Goal: Task Accomplishment & Management: Manage account settings

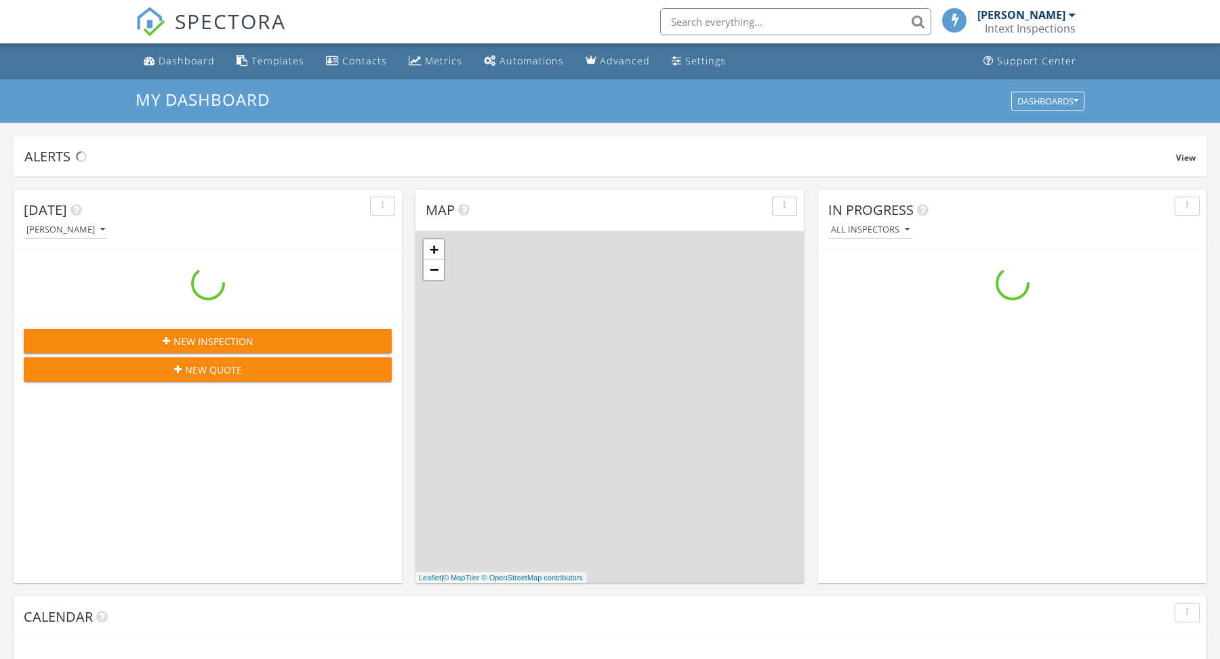
click at [1114, 22] on nav "SPECTORA [PERSON_NAME] Intext Inspections Role: Inspector Change Role Dashboard…" at bounding box center [610, 21] width 1220 height 43
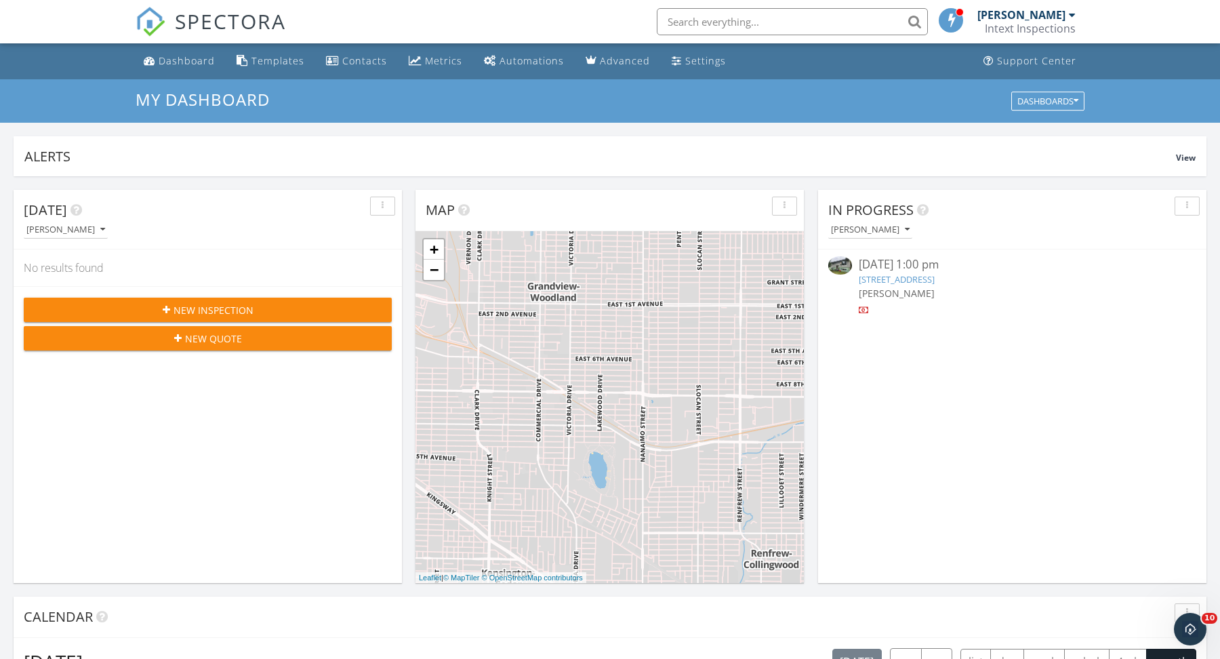
click at [934, 270] on div "09/26/25 1:00 pm" at bounding box center [1012, 264] width 307 height 17
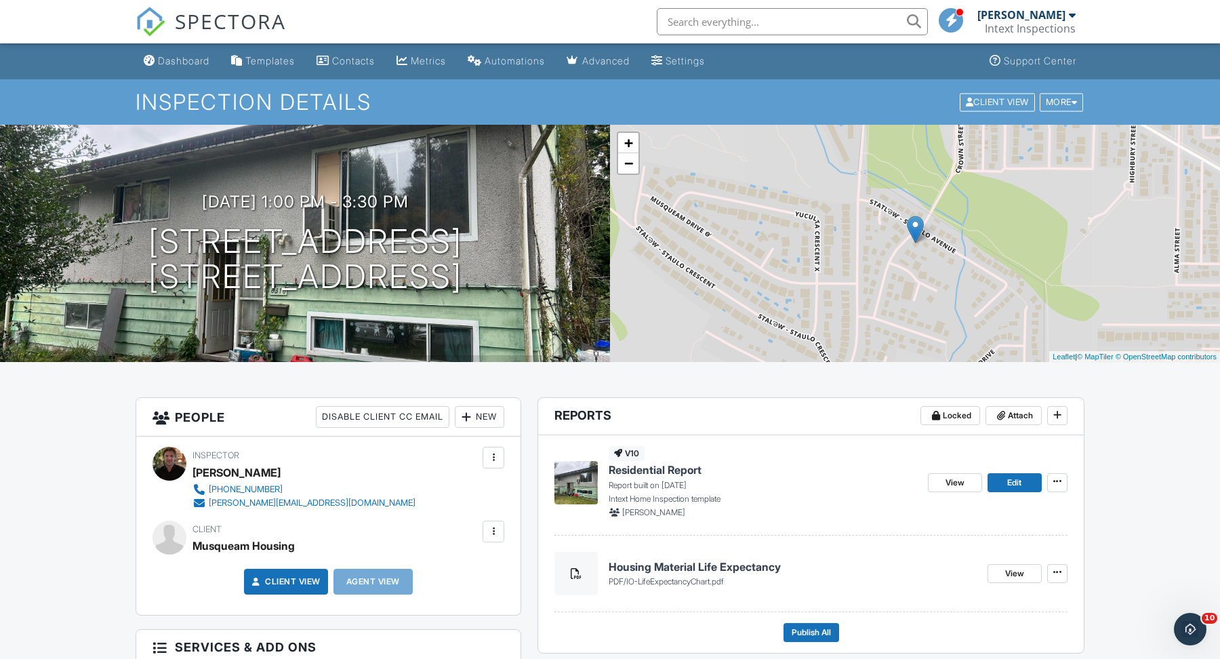
click at [683, 467] on span "Residential Report" at bounding box center [654, 469] width 93 height 15
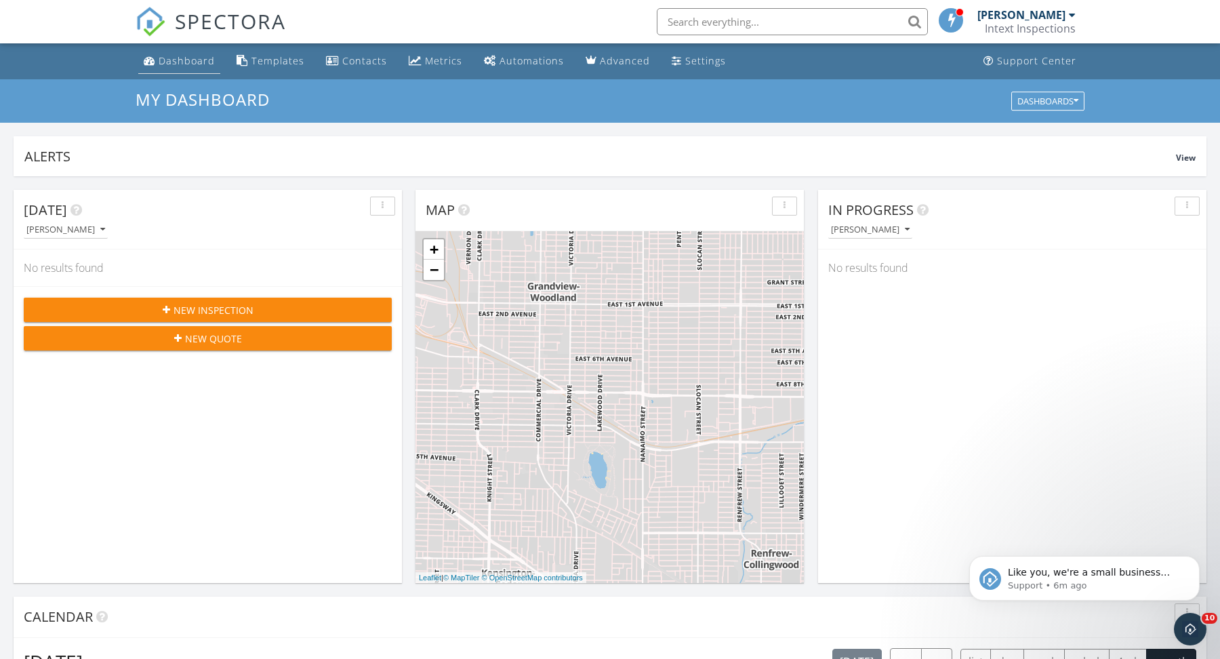
click at [183, 51] on link "Dashboard" at bounding box center [179, 61] width 82 height 25
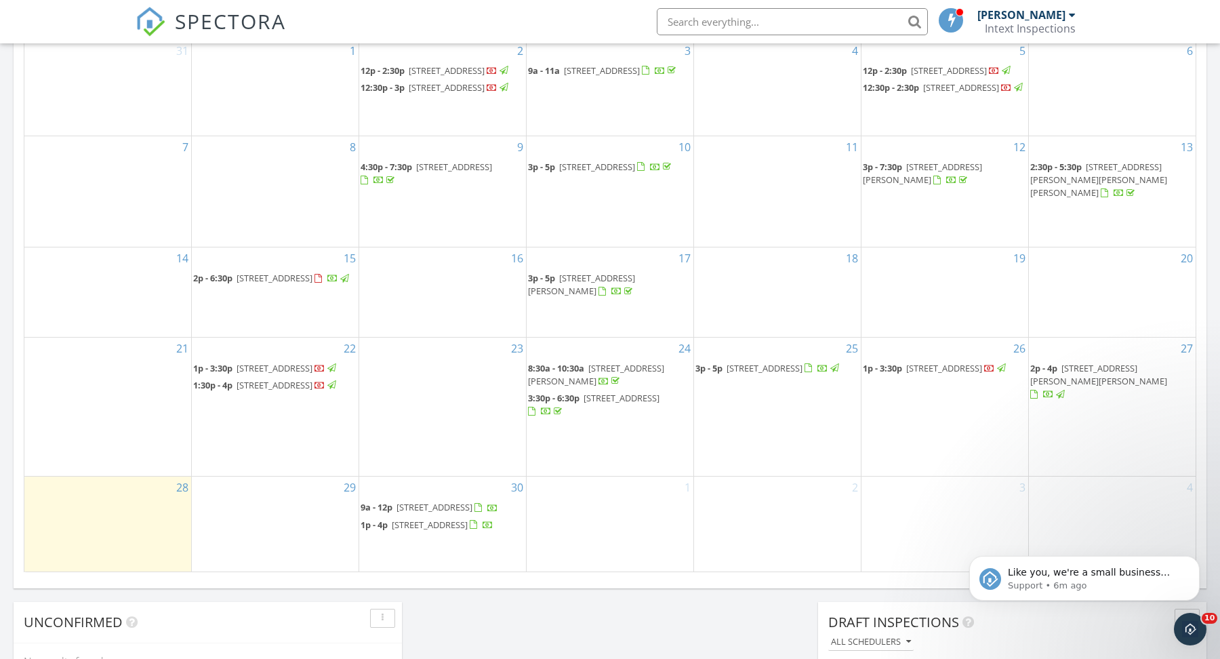
scroll to position [676, 0]
click at [1194, 560] on icon "Dismiss notification" at bounding box center [1195, 559] width 5 height 5
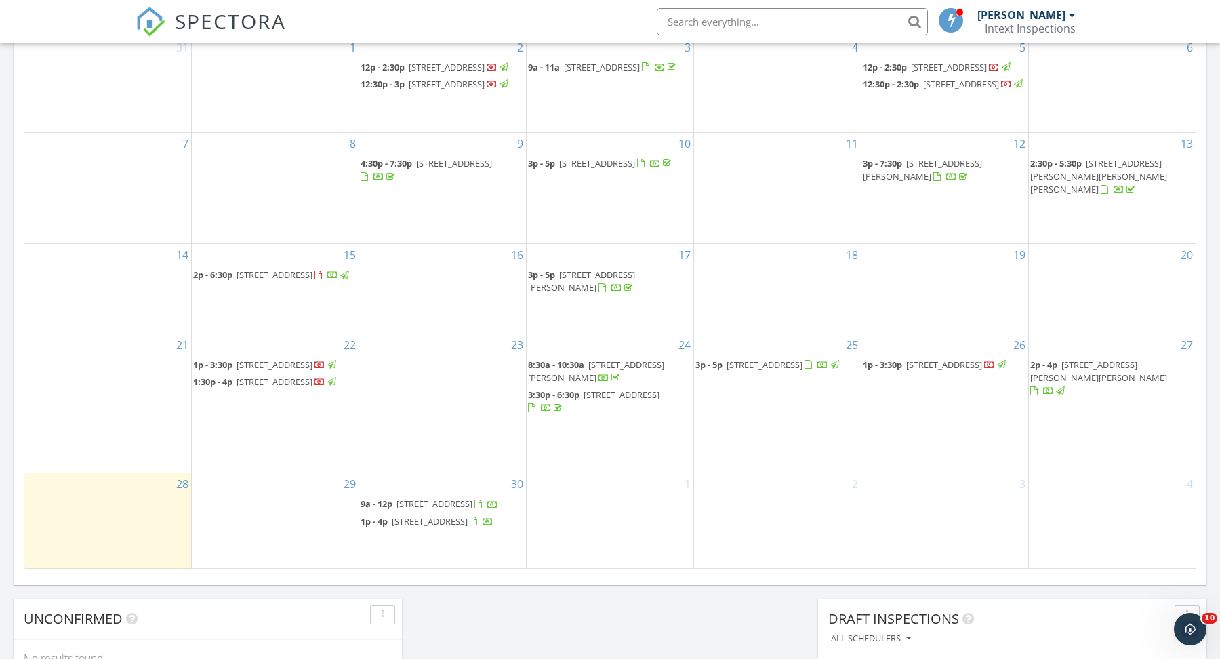
click at [296, 358] on span "6408 Crown St, Vancouver V6N 2C1" at bounding box center [274, 364] width 76 height 12
click at [278, 380] on span "[STREET_ADDRESS]" at bounding box center [274, 381] width 76 height 12
click at [944, 358] on span "6310 Crown Pl, Vancouver V6N 2B9" at bounding box center [944, 364] width 76 height 12
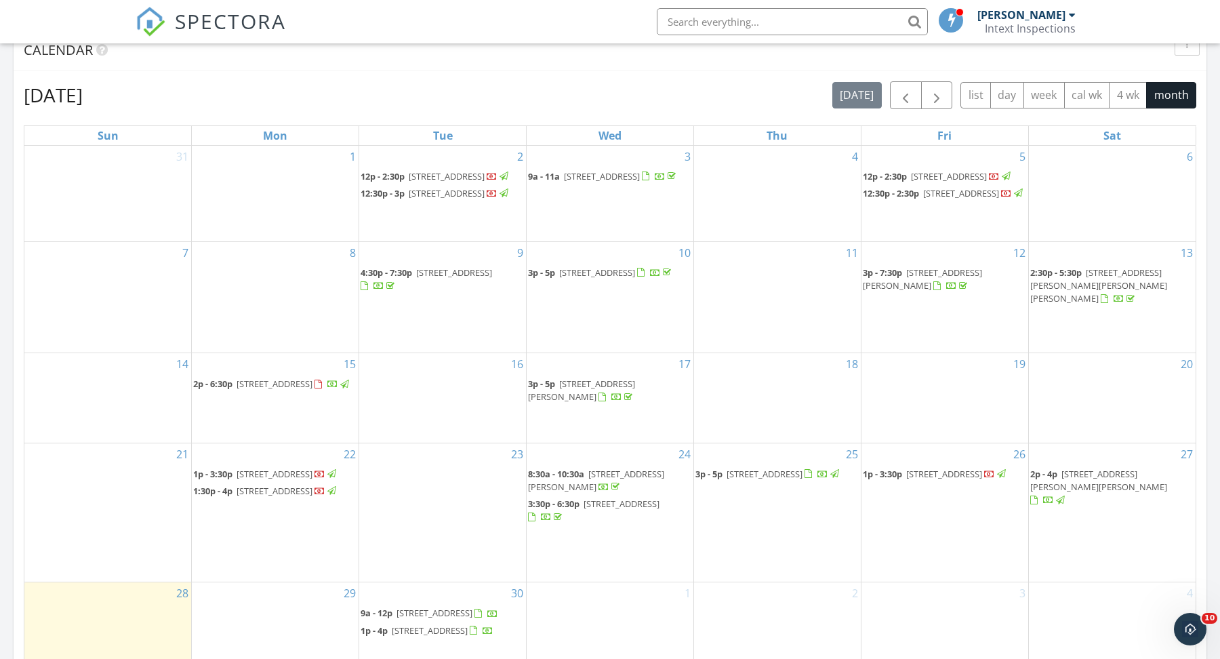
scroll to position [560, 0]
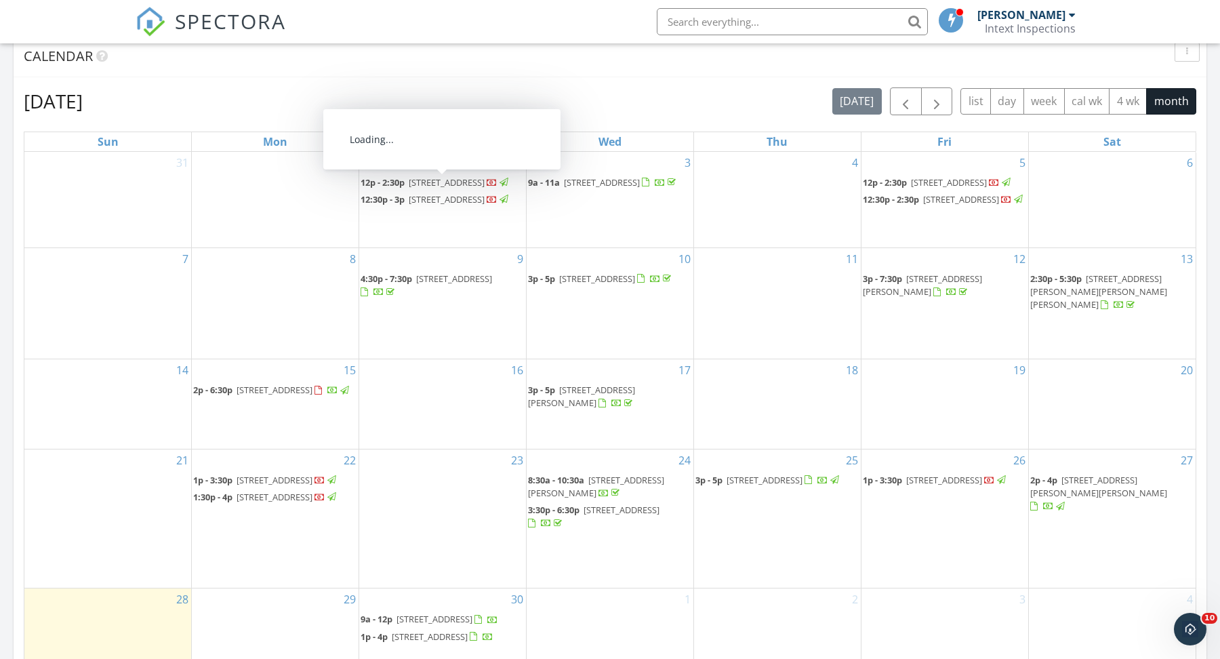
click at [448, 180] on span "[STREET_ADDRESS]" at bounding box center [447, 182] width 76 height 12
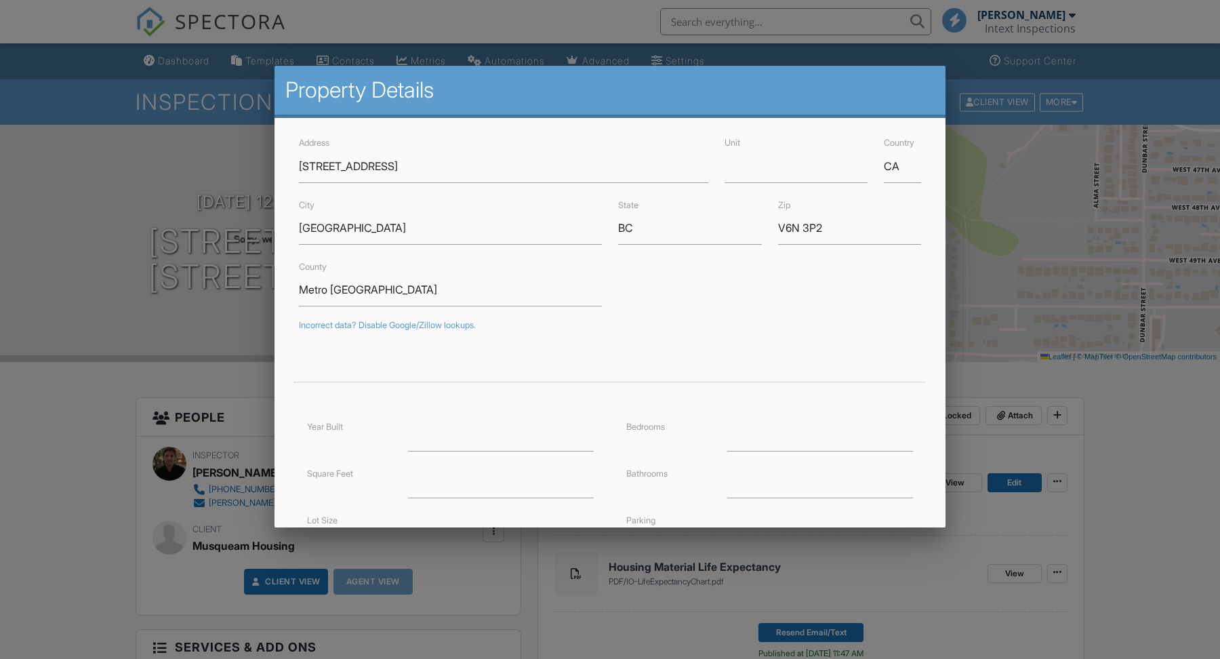
click at [122, 482] on div at bounding box center [610, 343] width 1220 height 823
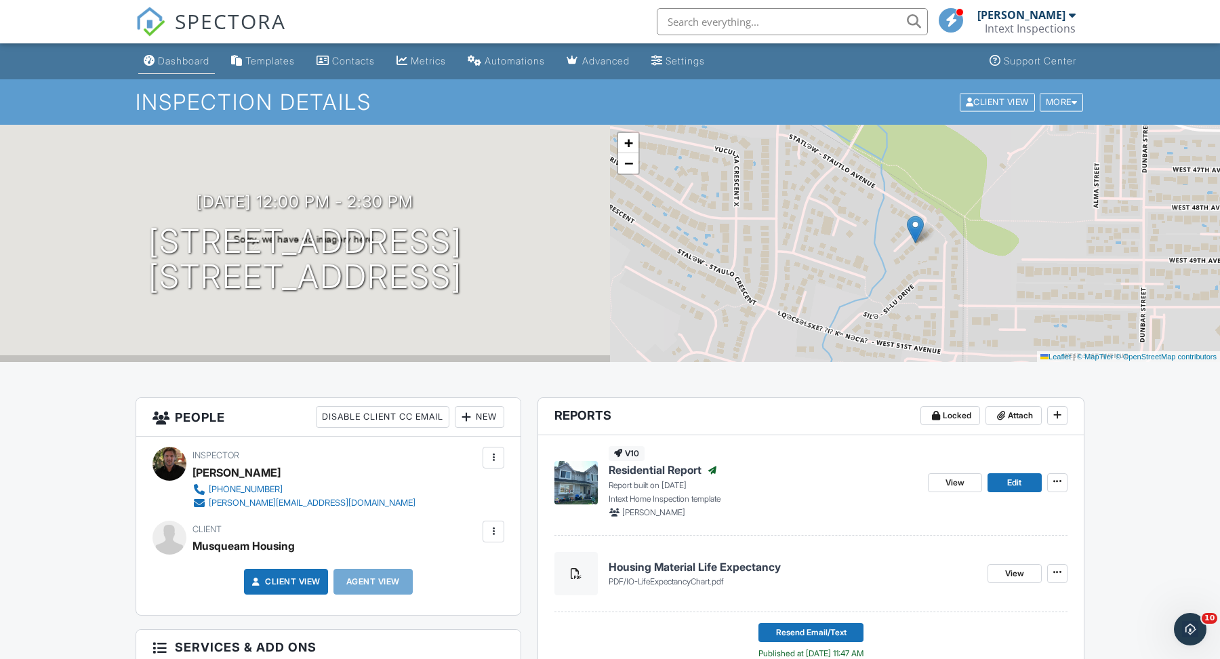
click at [179, 56] on div "Dashboard" at bounding box center [183, 61] width 51 height 12
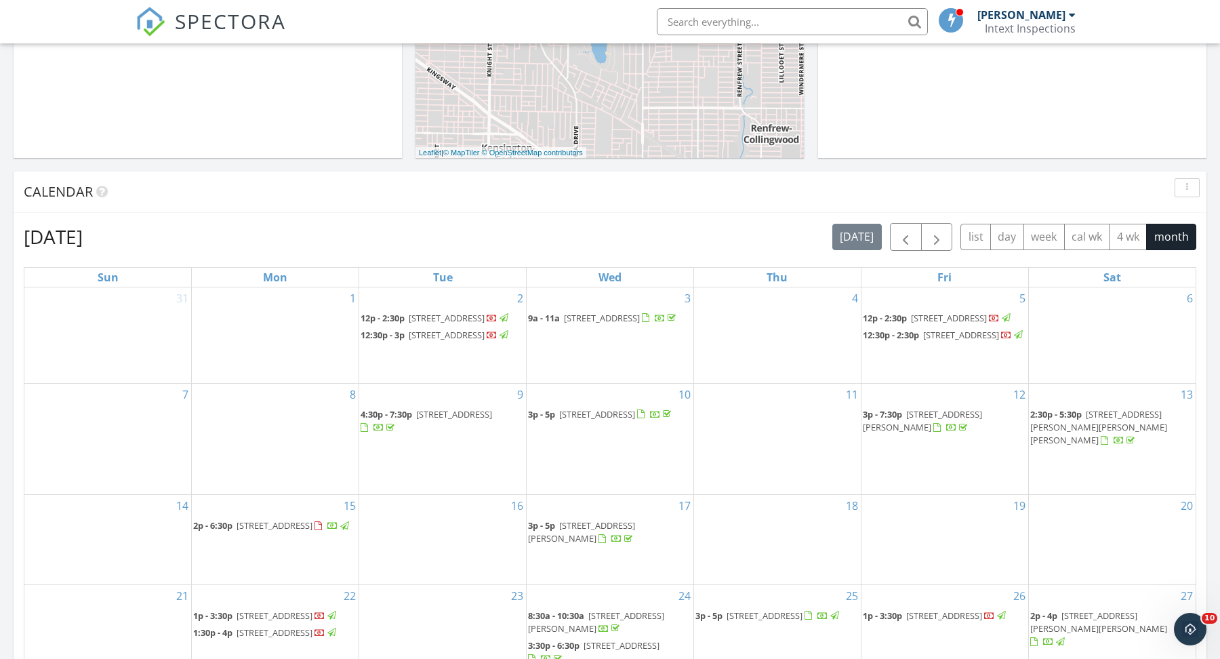
scroll to position [437, 0]
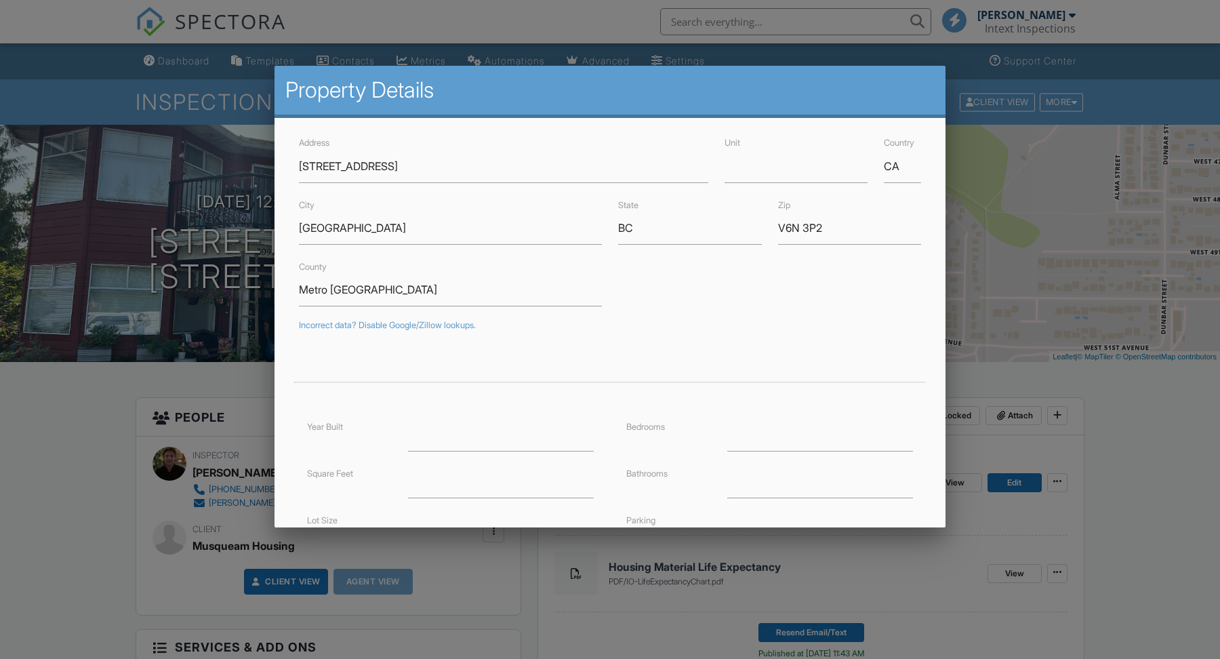
click at [70, 426] on div at bounding box center [610, 343] width 1220 height 823
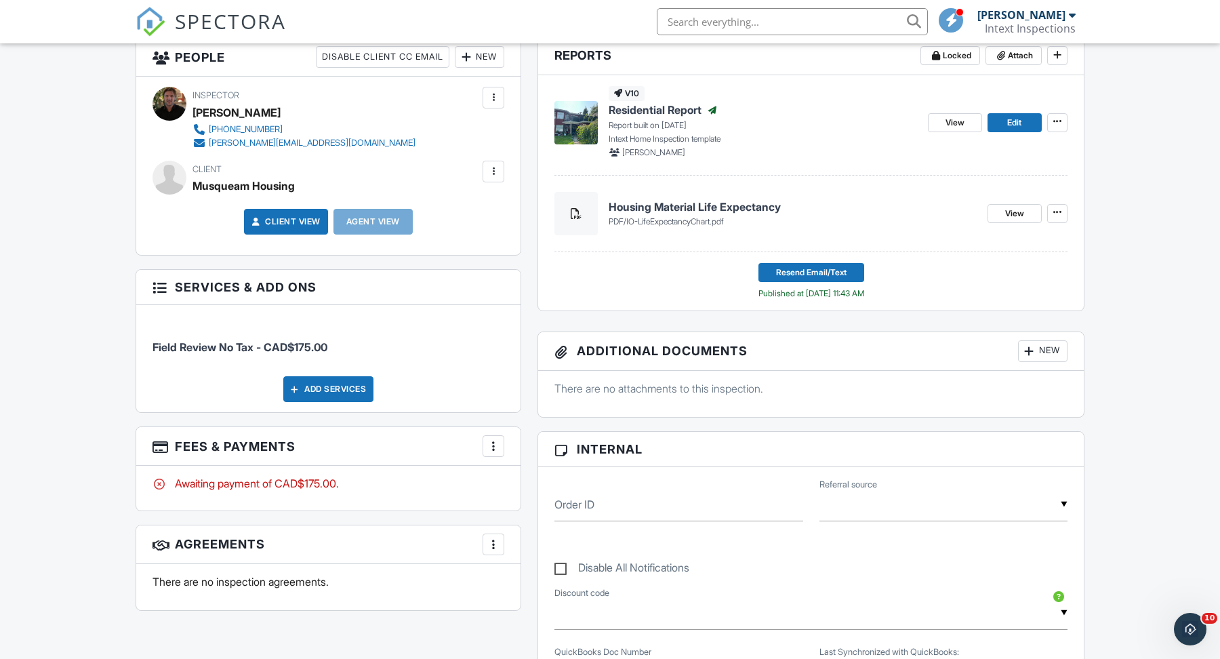
scroll to position [367, 0]
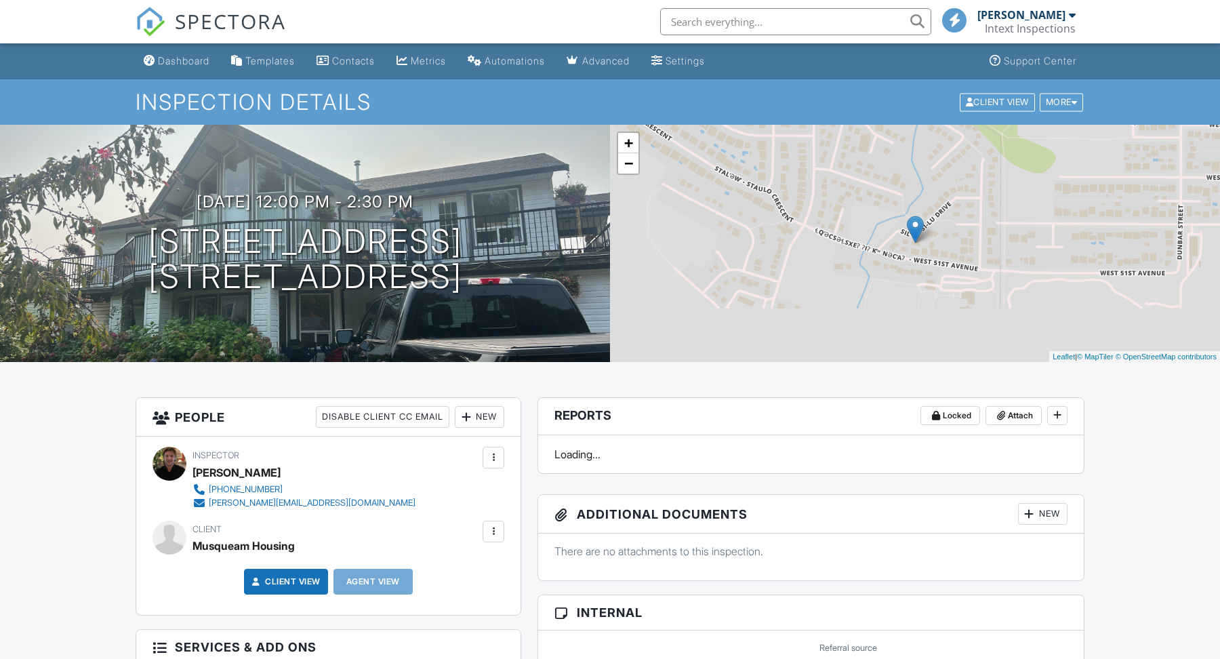
click at [376, 234] on h1 "[STREET_ADDRESS] [STREET_ADDRESS]" at bounding box center [305, 260] width 314 height 72
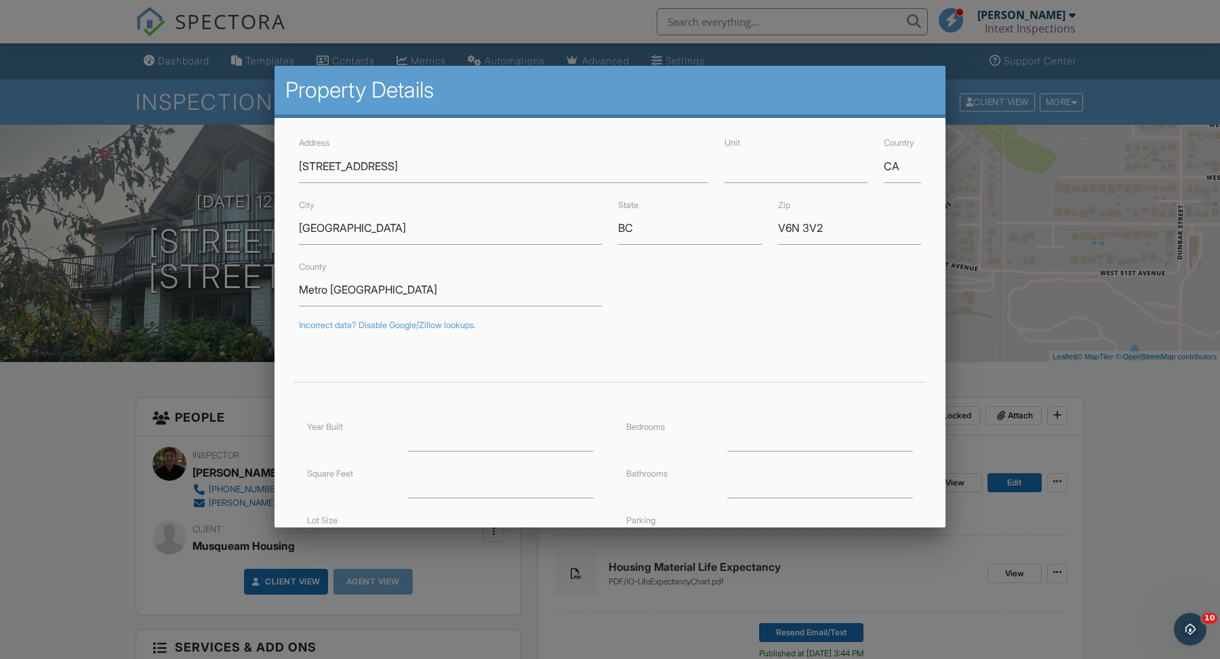
click at [84, 398] on div at bounding box center [610, 343] width 1220 height 823
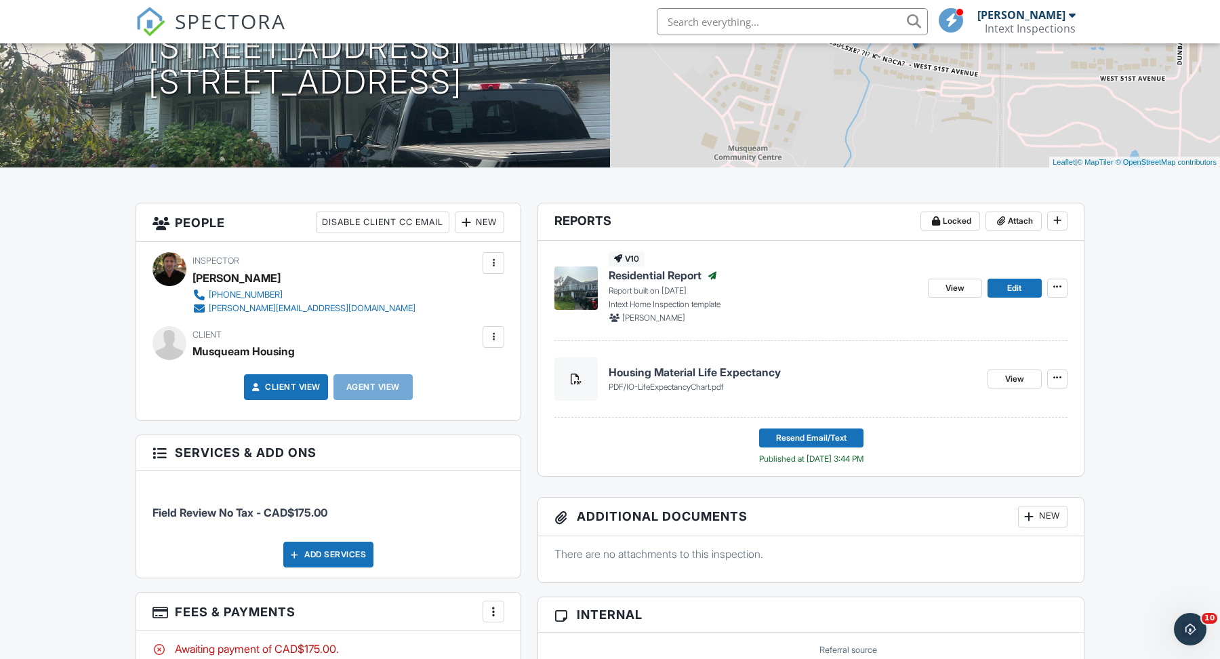
scroll to position [197, 0]
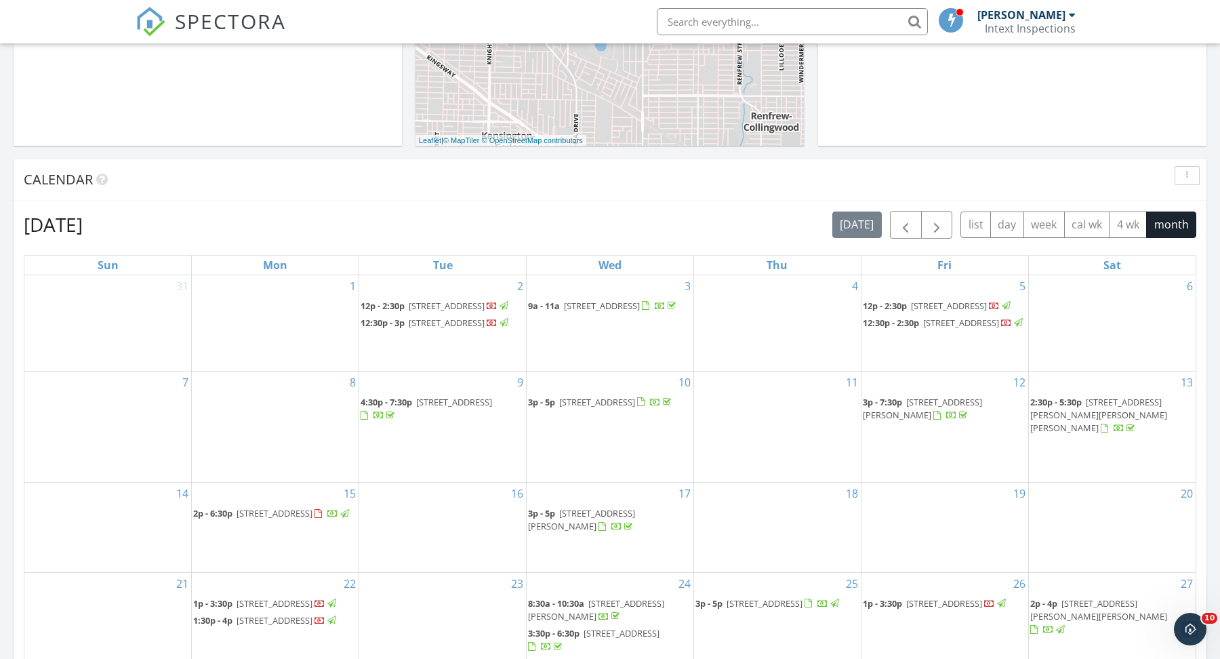
click at [928, 329] on span "6484 Crown St, Vancouver V6N 2C1" at bounding box center [961, 322] width 76 height 12
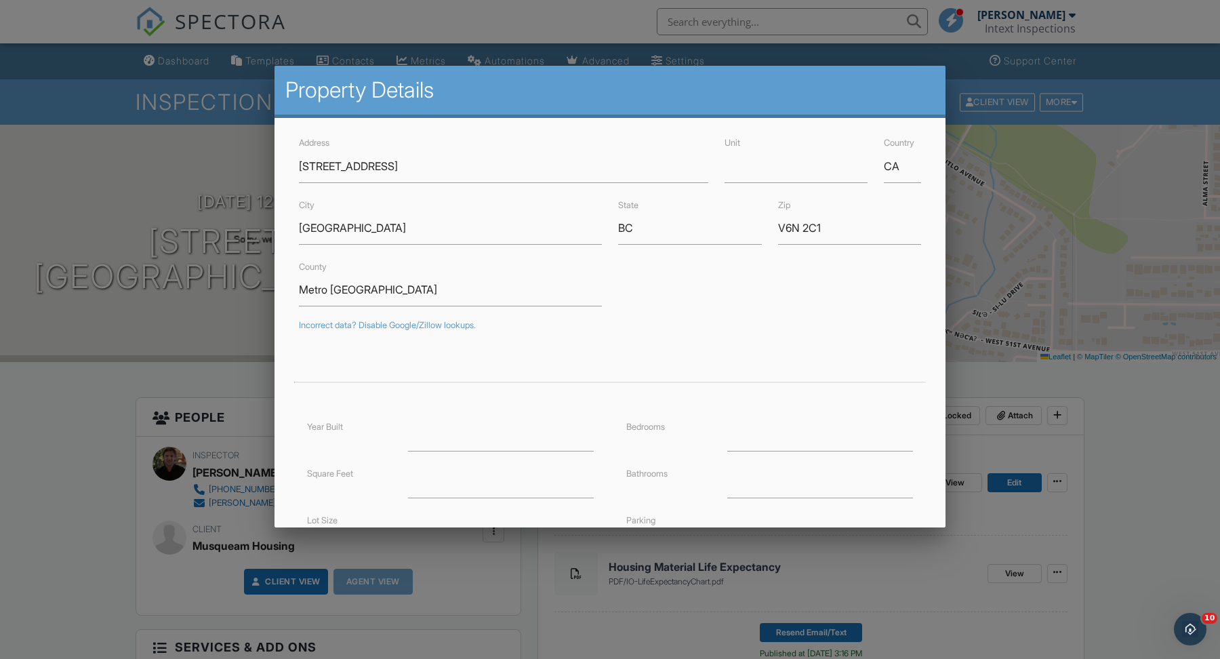
click at [102, 403] on div at bounding box center [610, 343] width 1220 height 823
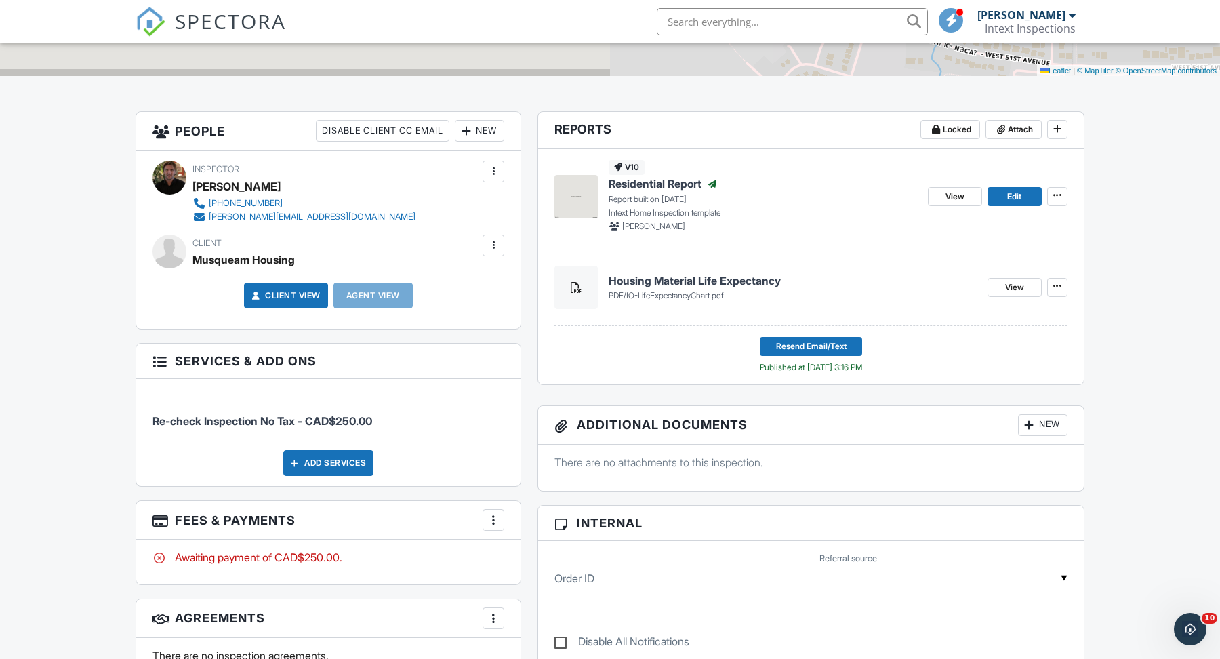
scroll to position [327, 0]
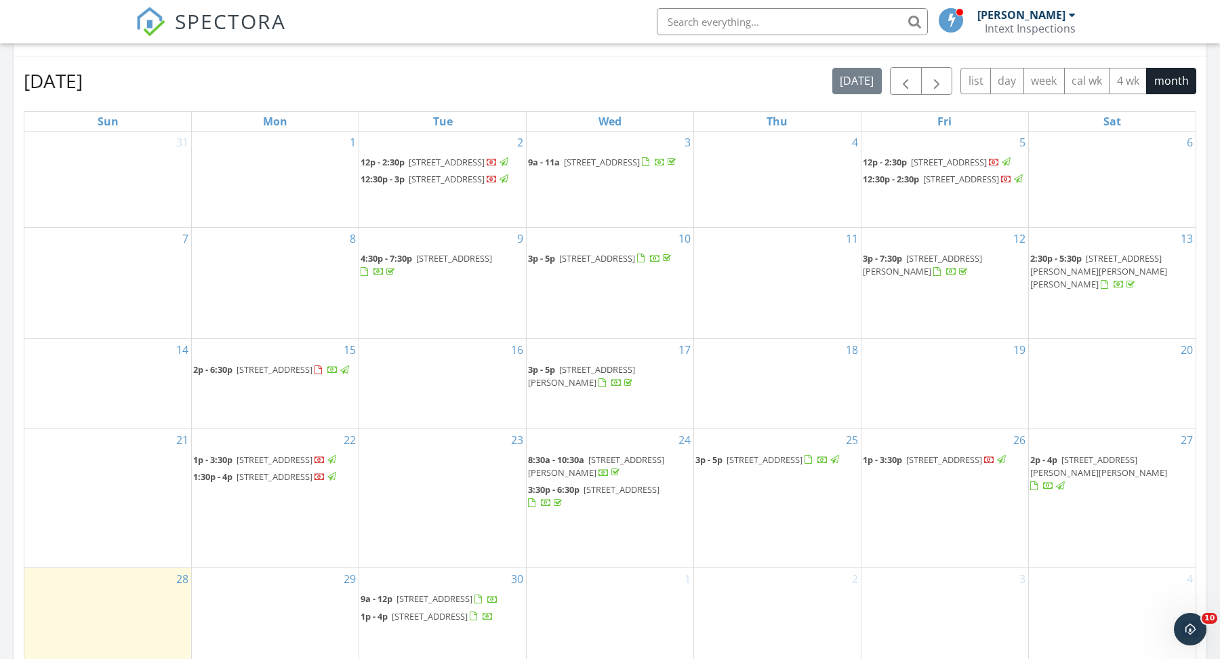
scroll to position [588, 0]
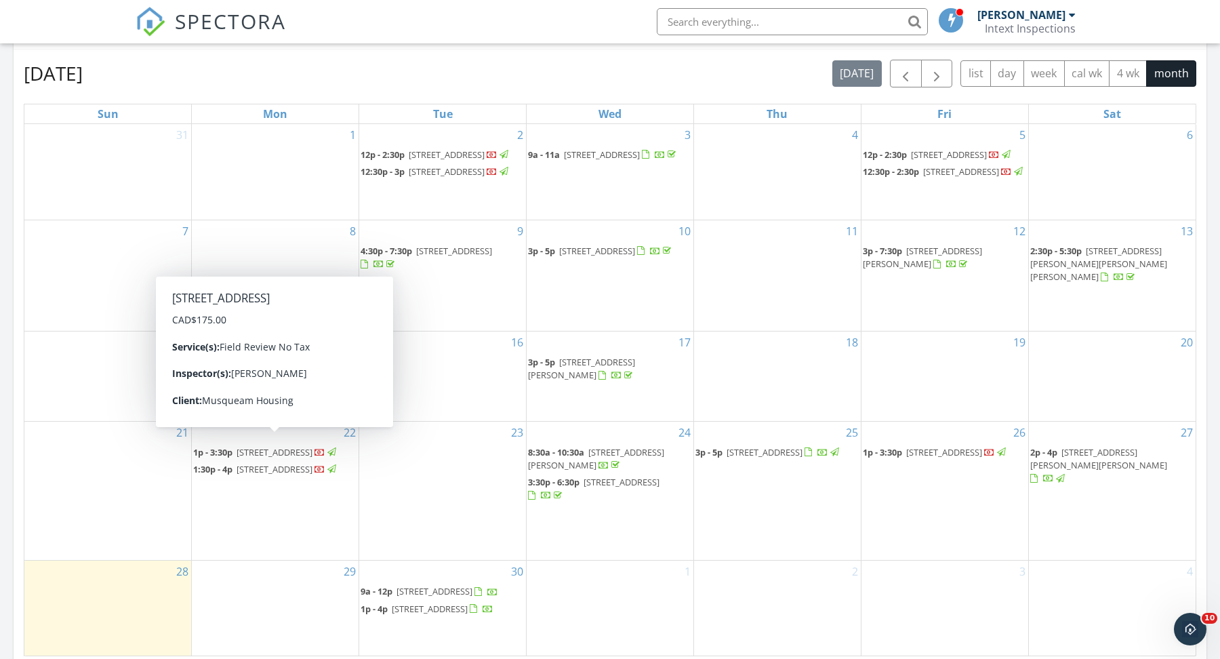
click at [262, 446] on span "[STREET_ADDRESS]" at bounding box center [274, 452] width 76 height 12
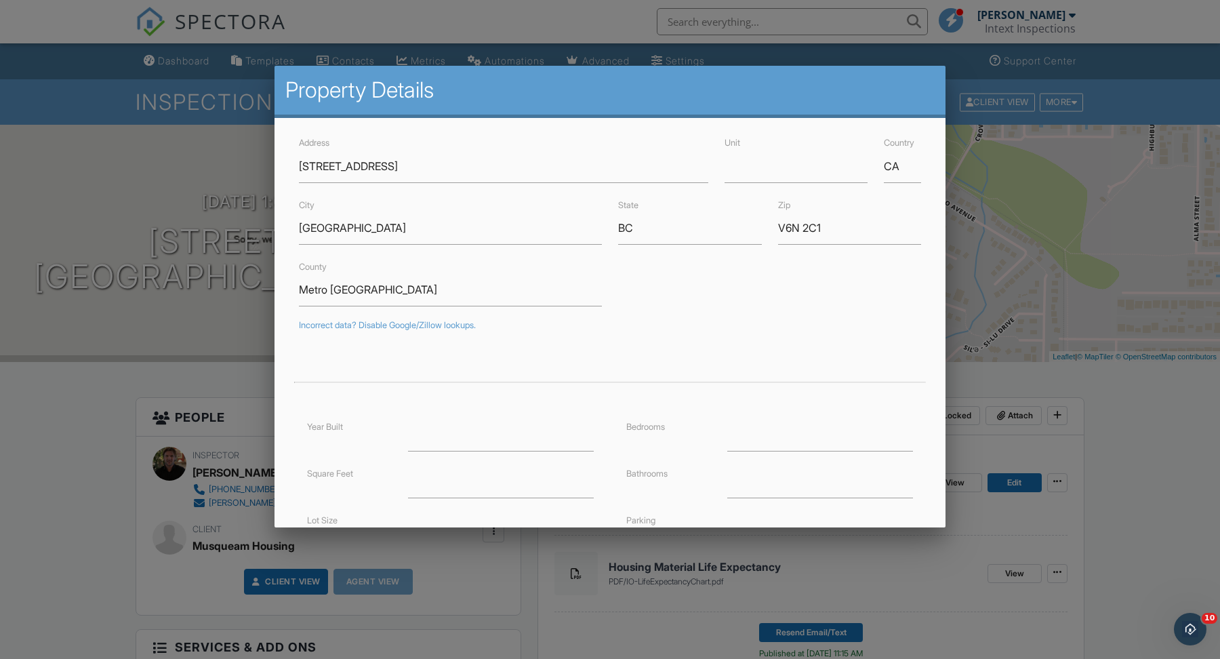
click at [62, 423] on div at bounding box center [610, 343] width 1220 height 823
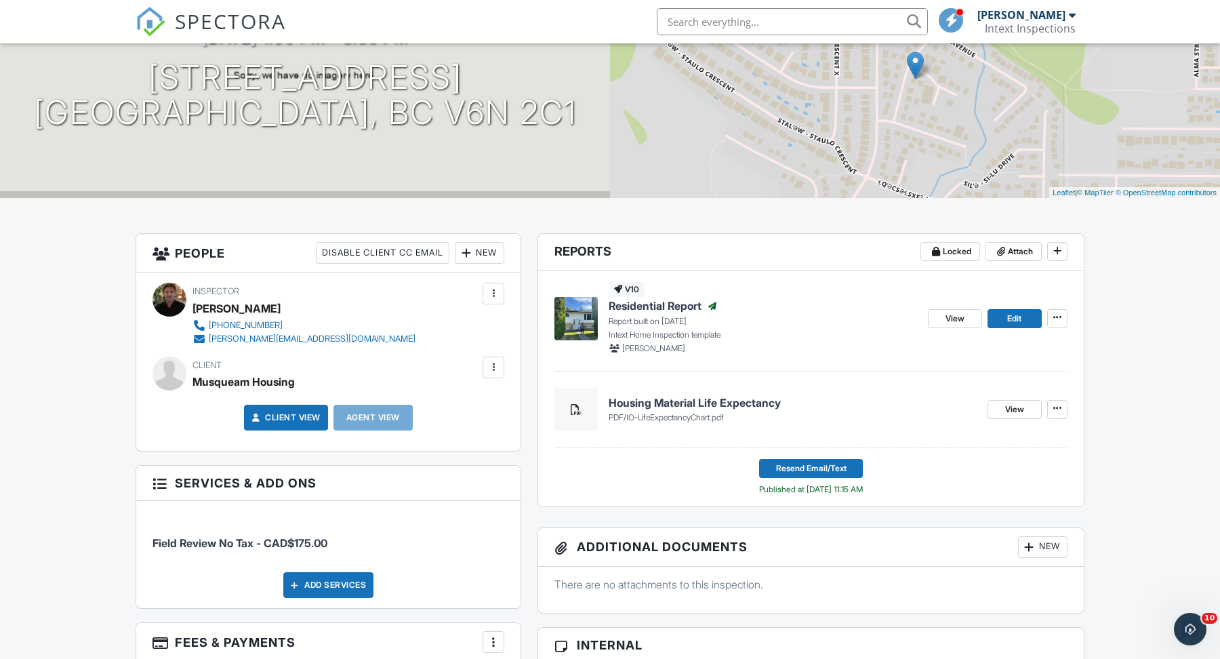
scroll to position [167, 0]
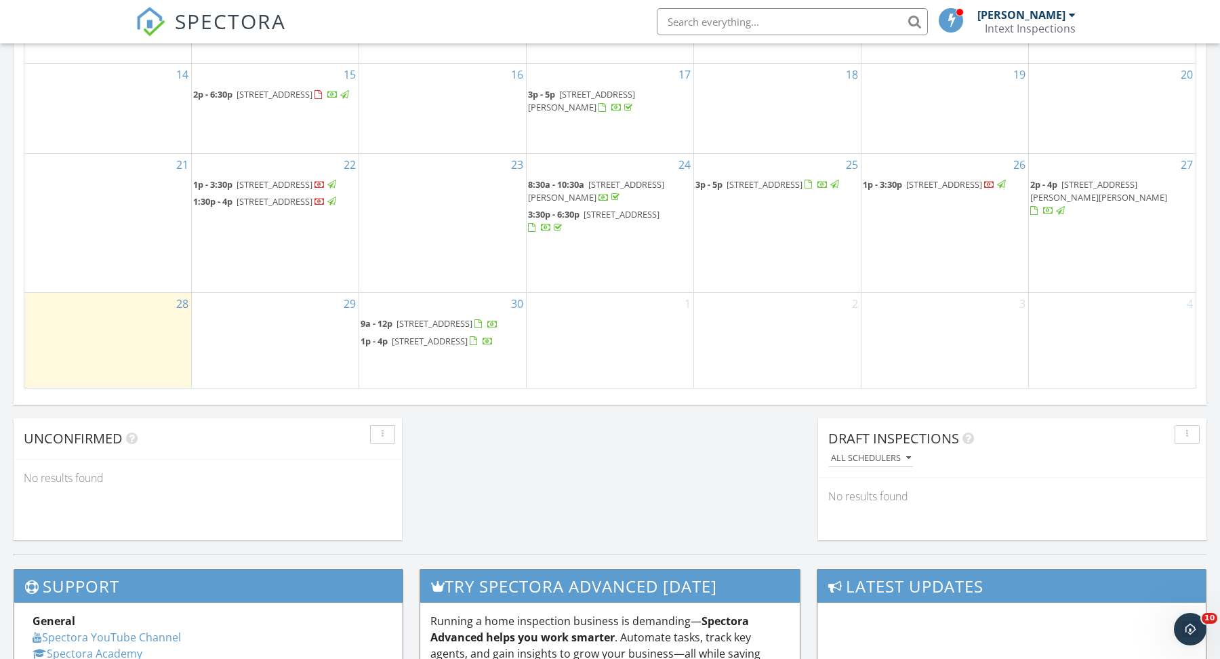
scroll to position [859, 0]
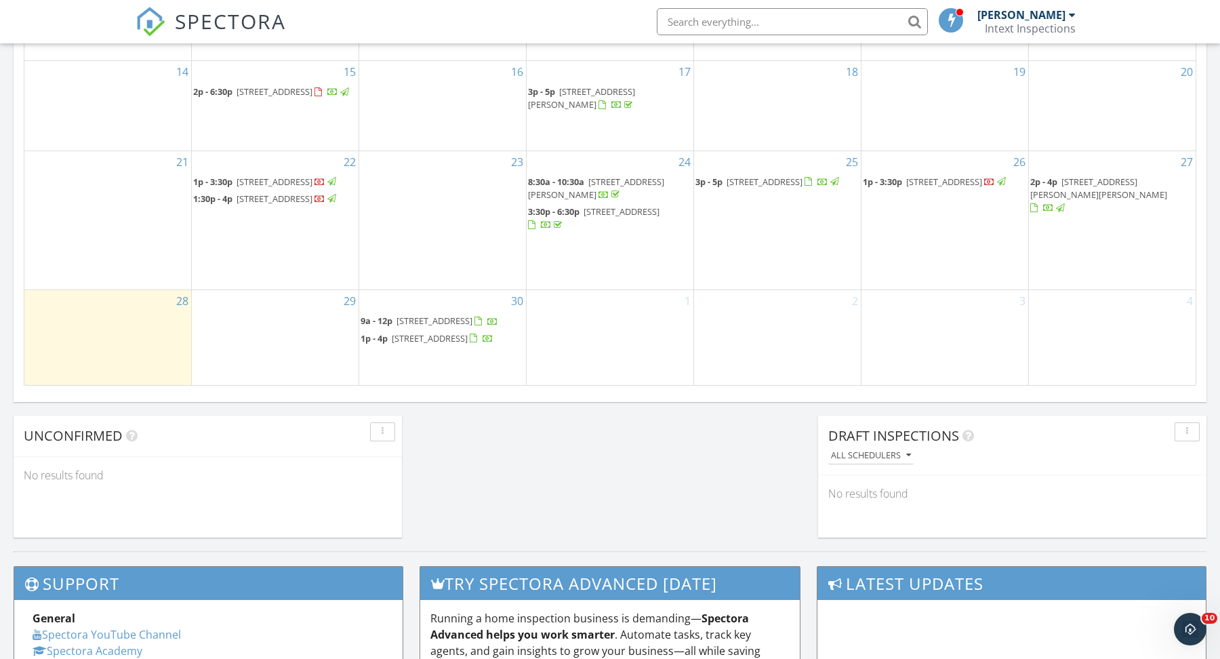
click at [291, 193] on span "[STREET_ADDRESS]" at bounding box center [274, 198] width 76 height 12
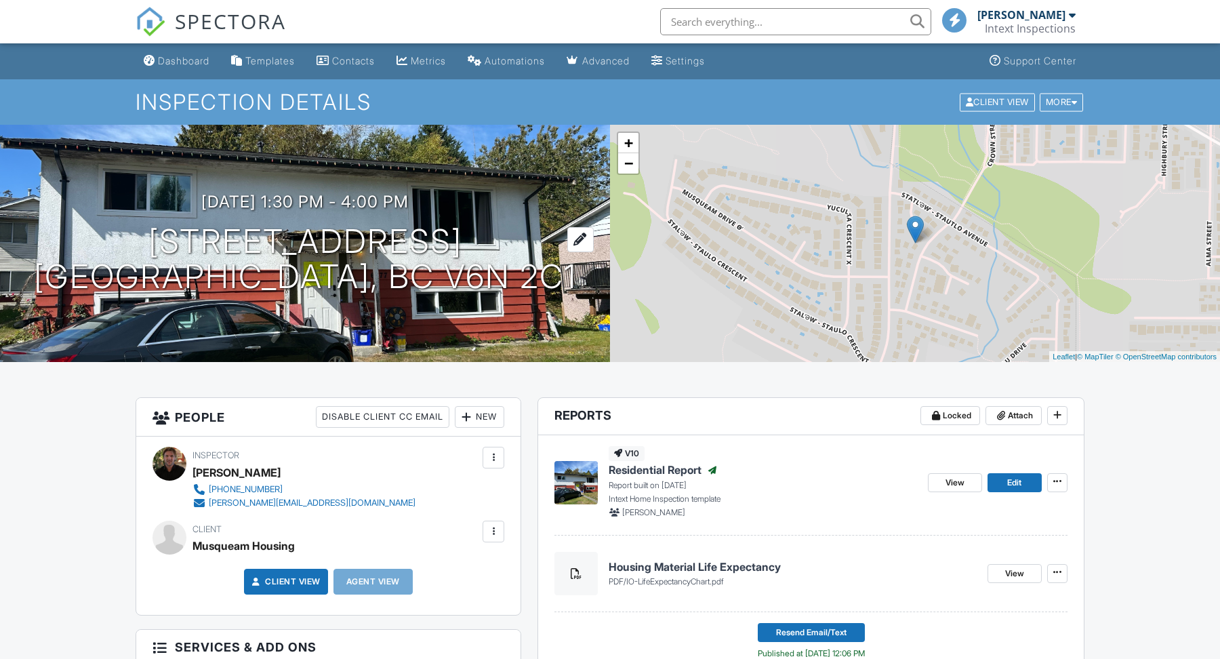
click at [322, 234] on h1 "[STREET_ADDRESS] [STREET_ADDRESS]" at bounding box center [305, 260] width 543 height 72
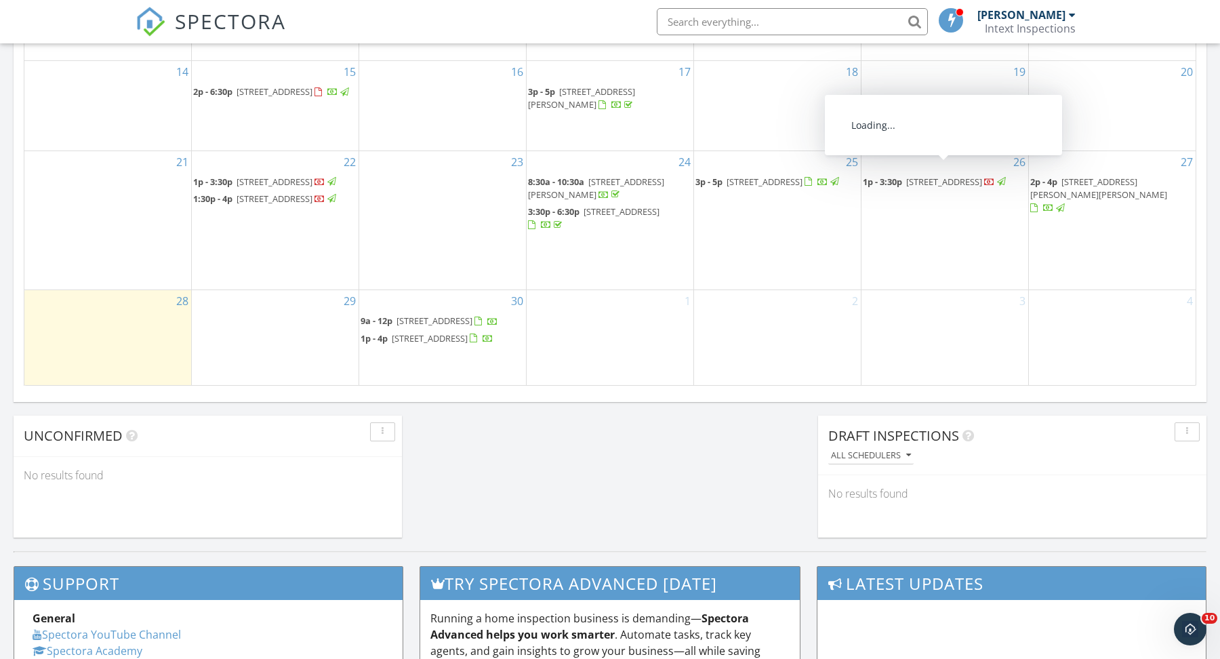
click at [955, 175] on span "6310 Crown Pl, Vancouver V6N 2B9" at bounding box center [944, 181] width 76 height 12
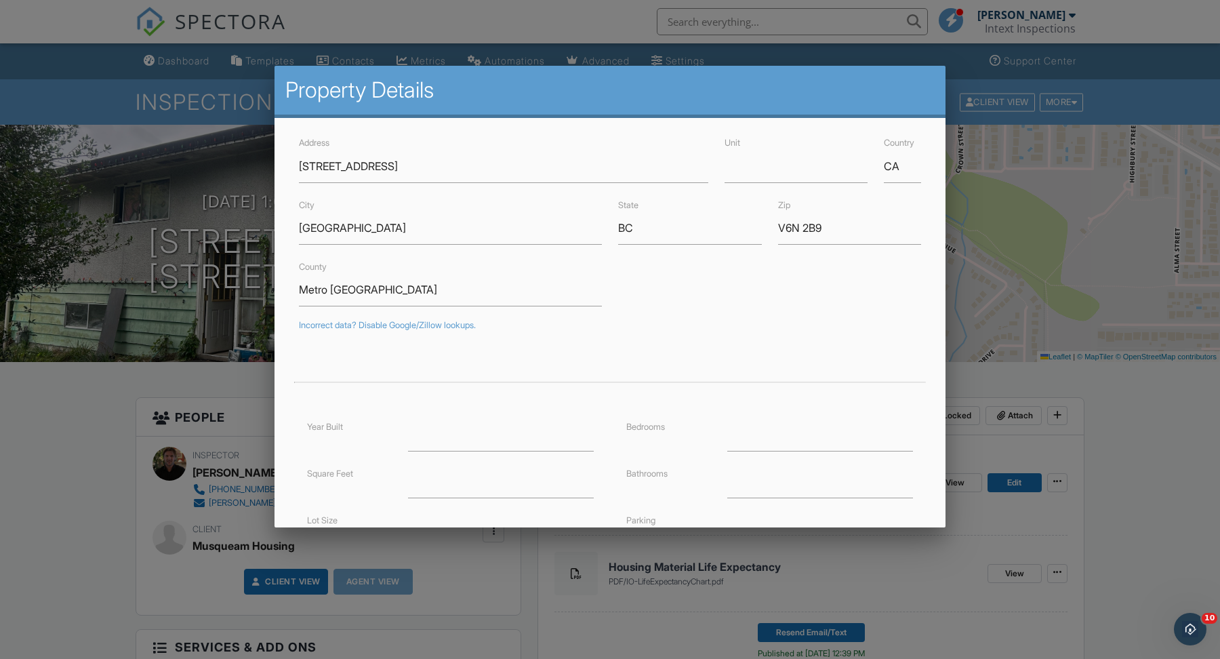
click at [87, 497] on div at bounding box center [610, 343] width 1220 height 823
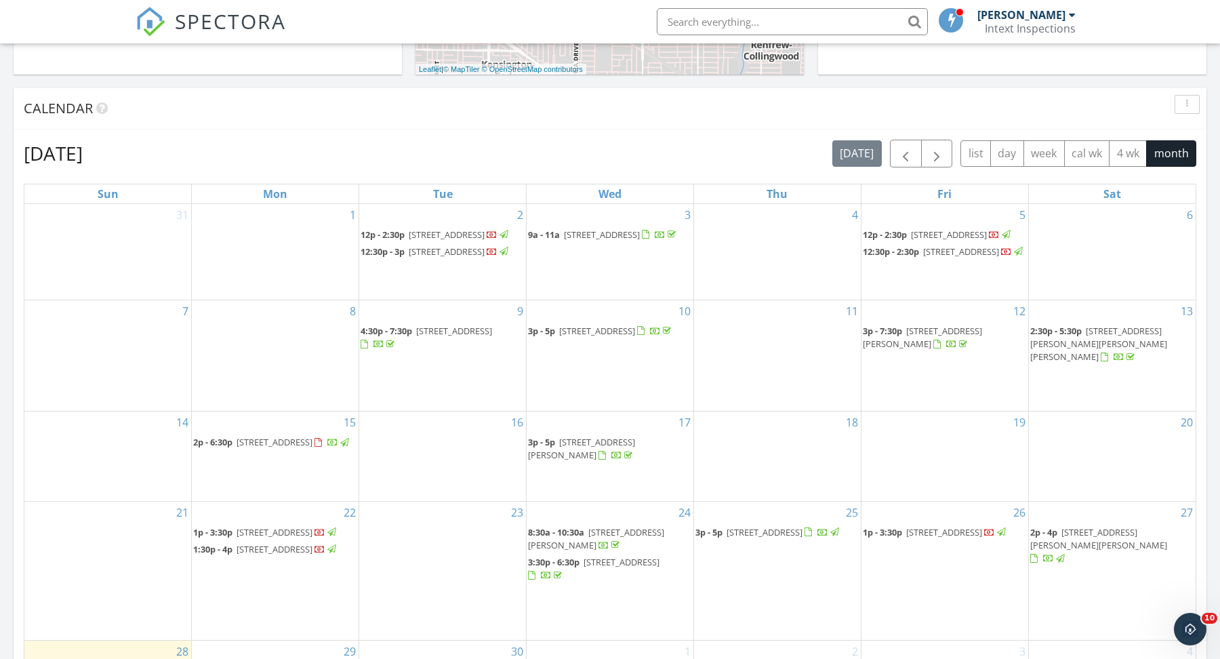
scroll to position [506, 0]
click at [798, 528] on span "2036 Coquitlam Ave 101, Port Coquitlam V3B 1J5" at bounding box center [764, 534] width 76 height 12
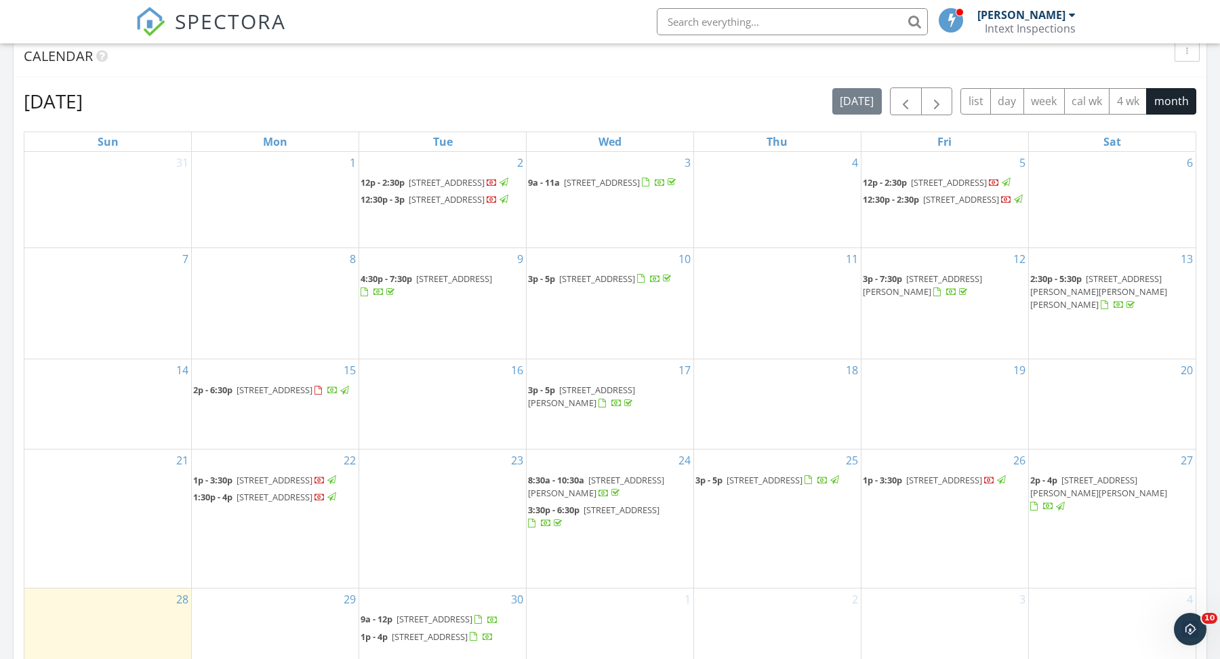
scroll to position [562, 0]
click at [590, 501] on span "3:30p - 6:30p [STREET_ADDRESS]" at bounding box center [610, 514] width 164 height 26
click at [608, 472] on span "[STREET_ADDRESS][PERSON_NAME]" at bounding box center [596, 484] width 136 height 25
